Goal: Information Seeking & Learning: Check status

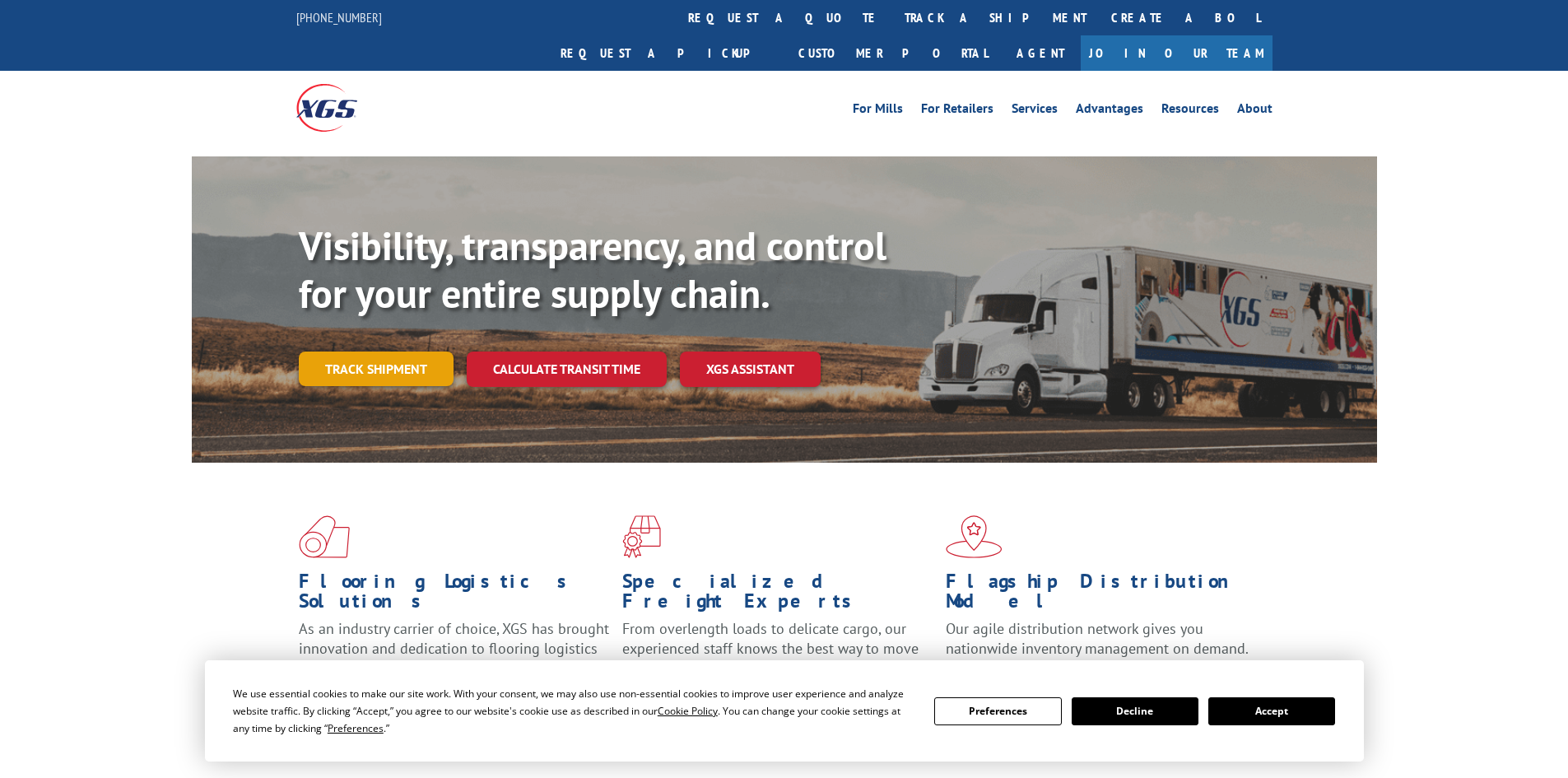
click at [360, 351] on link "Track shipment" at bounding box center [376, 368] width 155 height 34
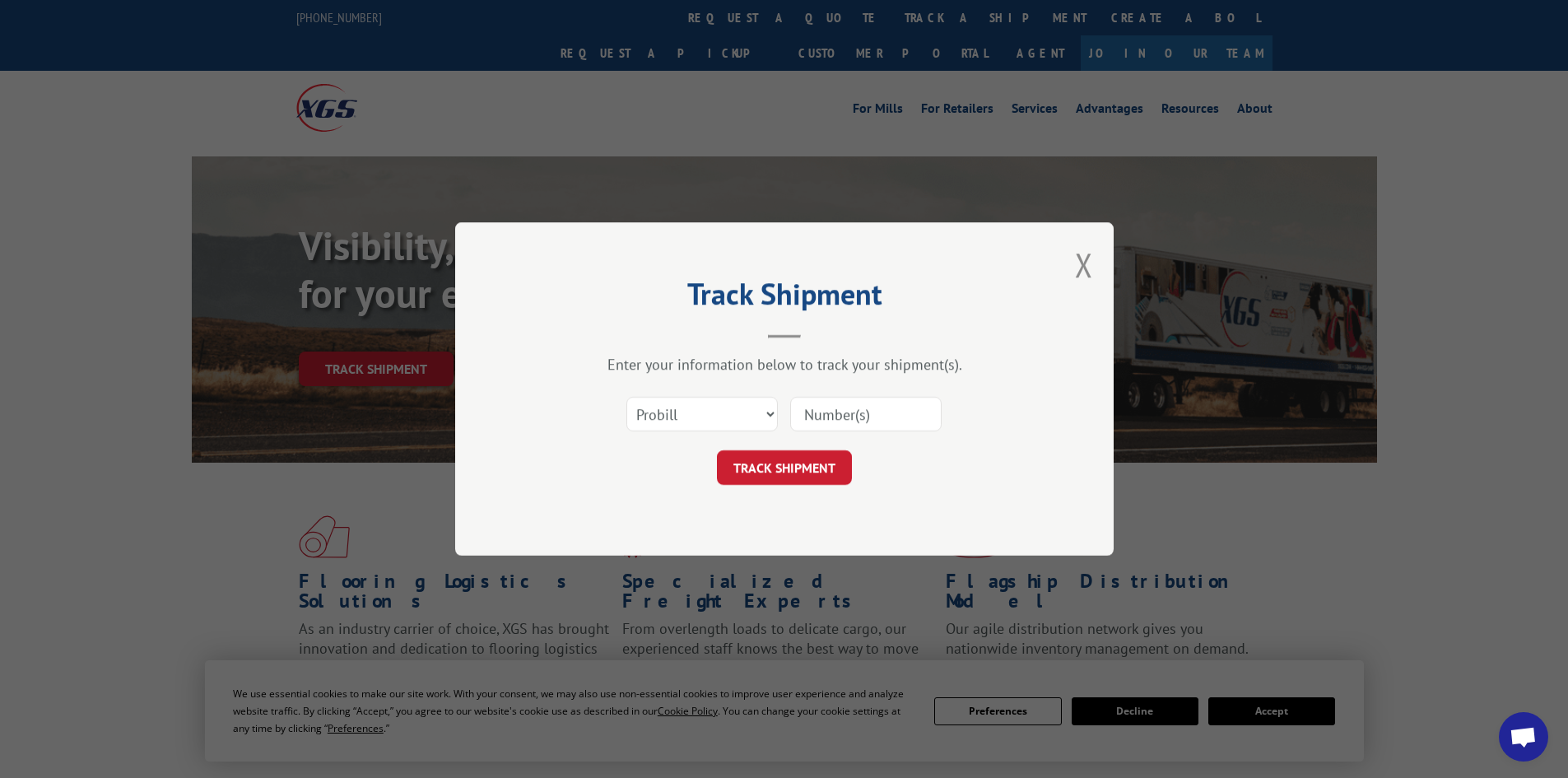
click at [871, 407] on input at bounding box center [866, 413] width 151 height 34
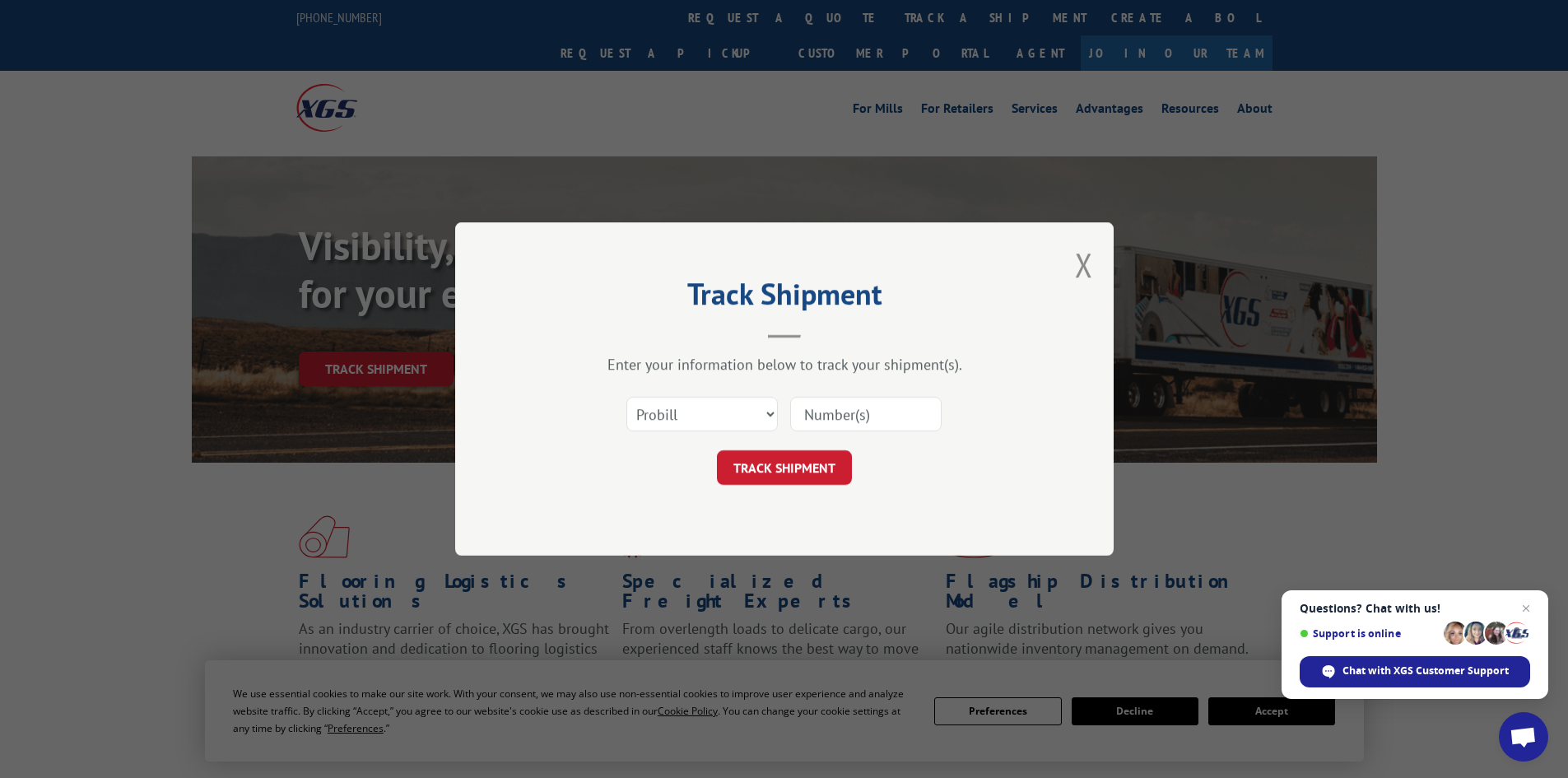
paste input "17481096"
type input "17481096"
click at [796, 472] on button "TRACK SHIPMENT" at bounding box center [784, 467] width 135 height 34
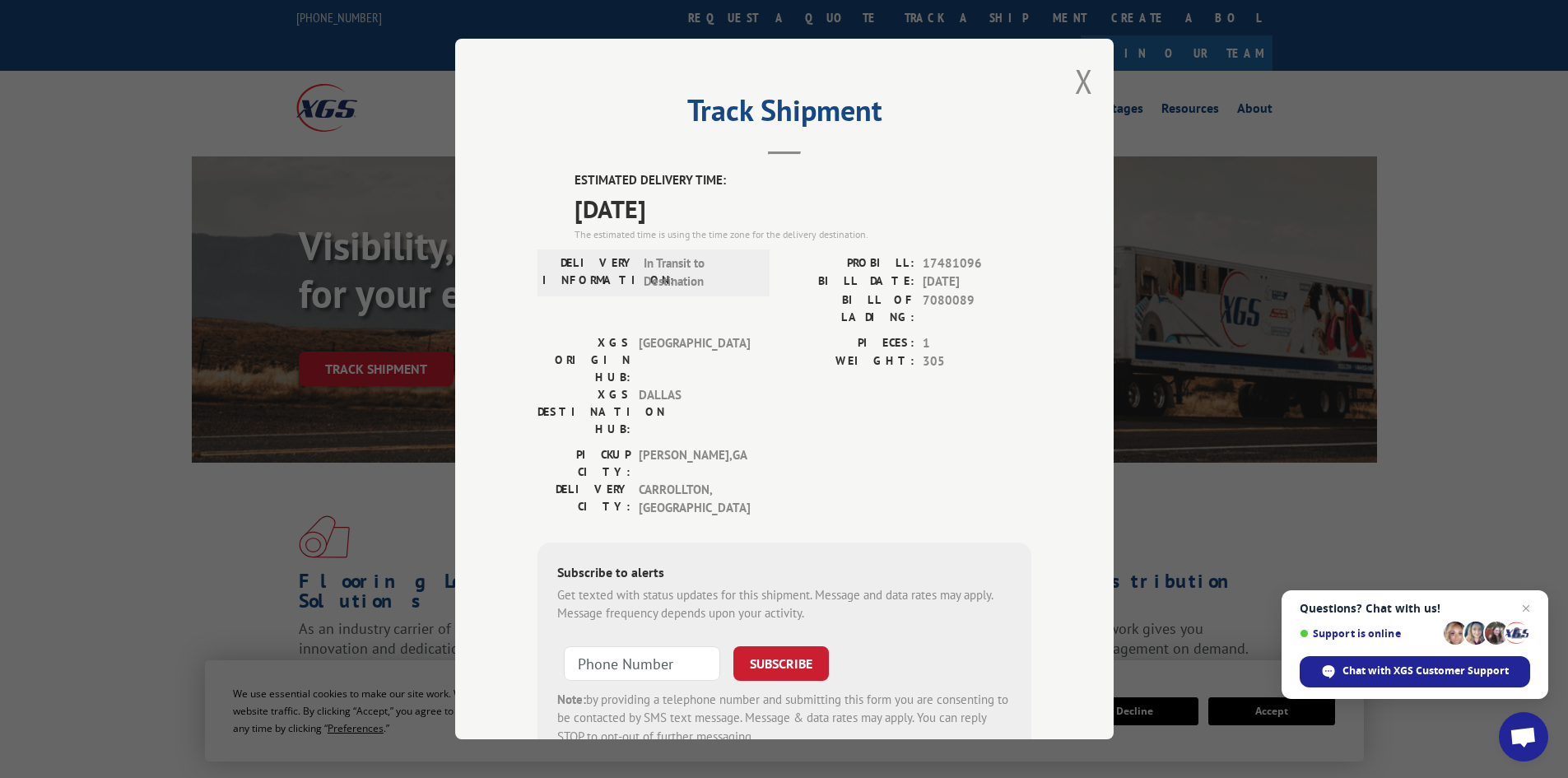
click at [1376, 472] on div "Track Shipment ESTIMATED DELIVERY TIME: [DATE] The estimated time is using the …" at bounding box center [784, 389] width 1568 height 778
click at [1076, 86] on button "Close modal" at bounding box center [1084, 81] width 18 height 44
